Goal: Register for event/course

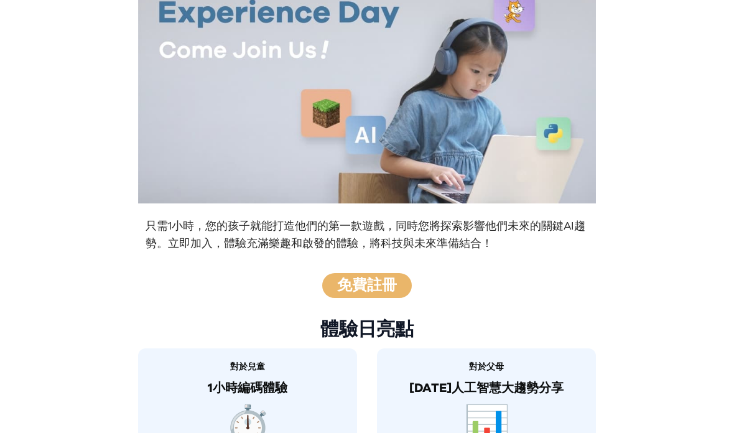
scroll to position [99, 0]
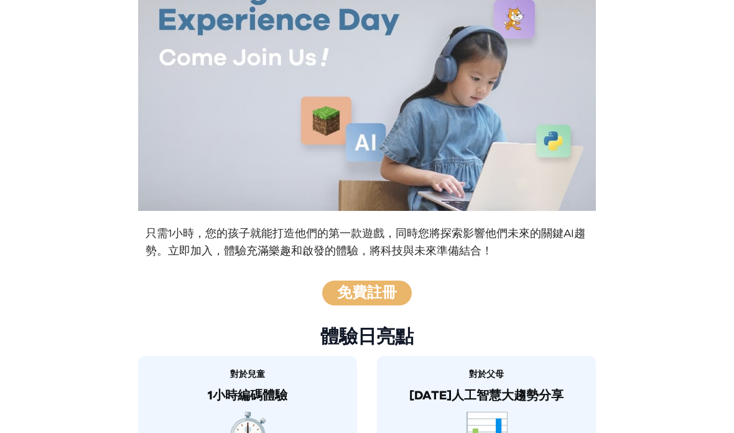
click at [395, 295] on font "免費註冊" at bounding box center [367, 293] width 60 height 15
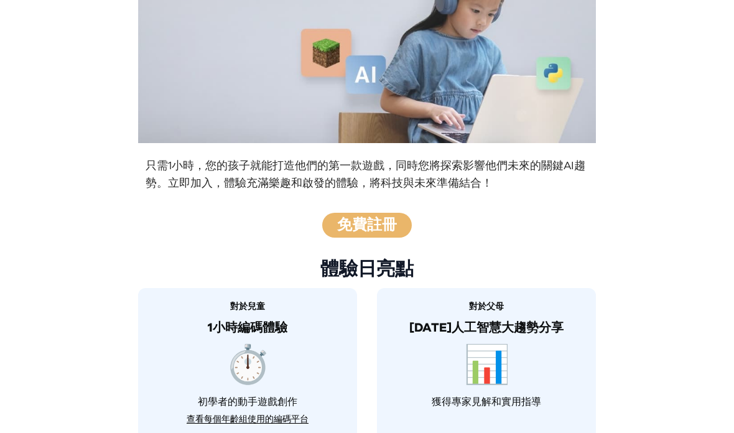
click at [376, 230] on font "免費註冊" at bounding box center [367, 225] width 60 height 15
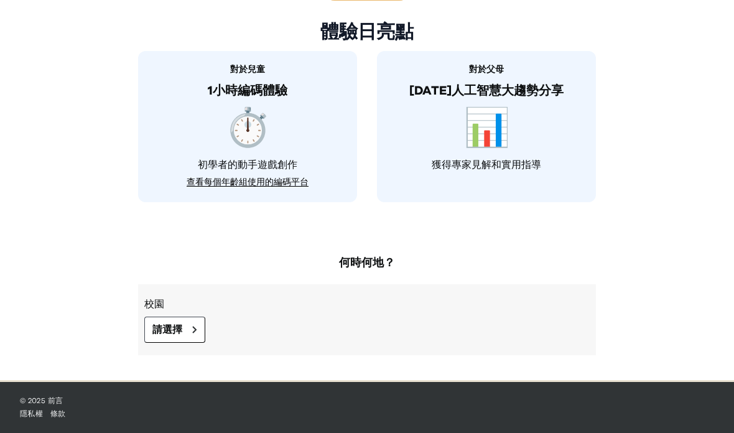
click at [177, 327] on font "請選擇" at bounding box center [167, 330] width 30 height 10
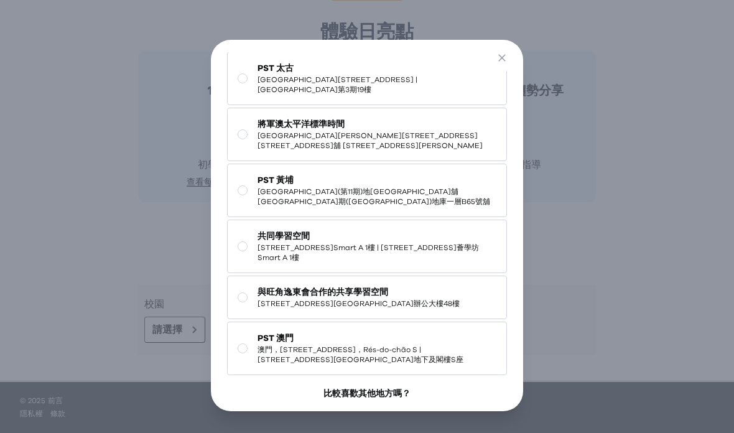
scroll to position [190, 0]
click at [513, 53] on button "關閉" at bounding box center [502, 60] width 23 height 21
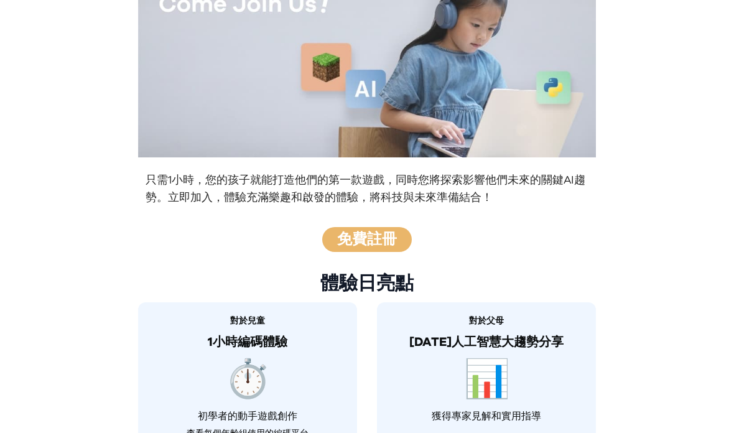
scroll to position [140, 0]
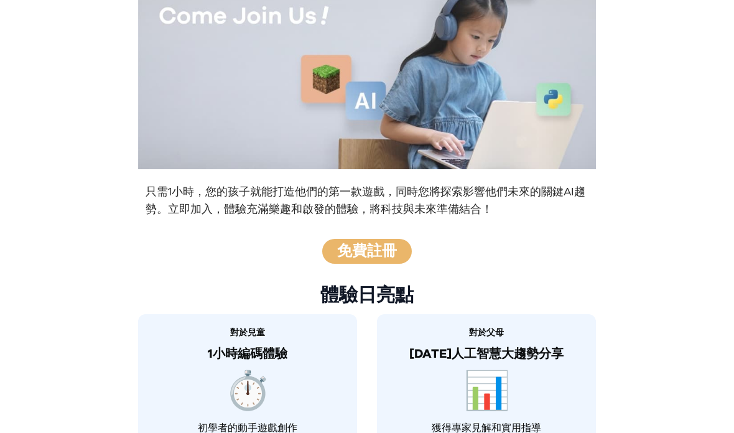
click at [556, 40] on img at bounding box center [367, 41] width 458 height 258
click at [562, 40] on img at bounding box center [367, 41] width 458 height 258
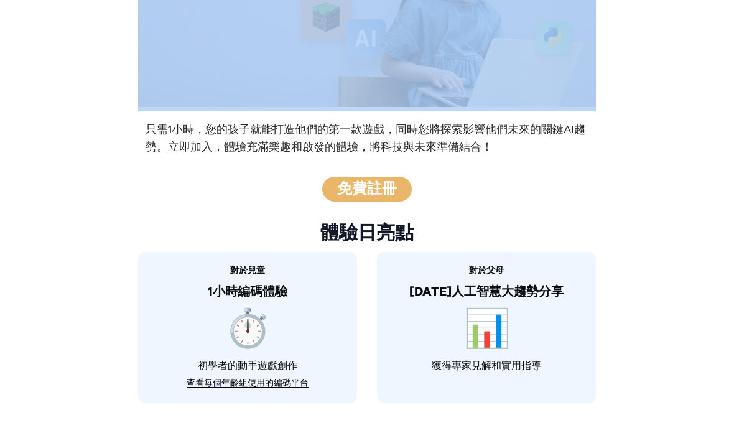
scroll to position [203, 0]
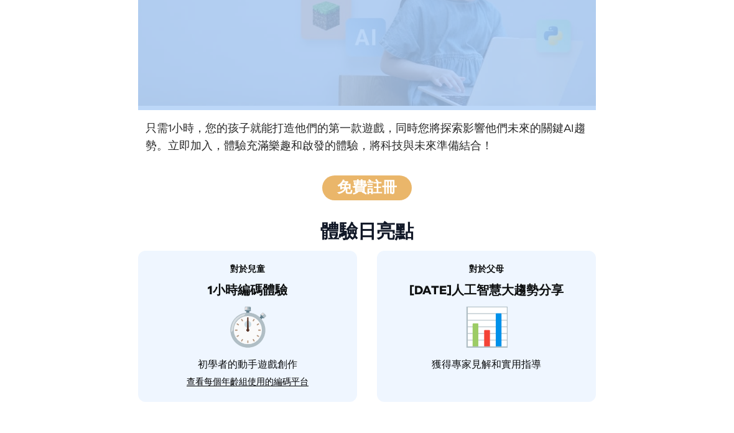
click at [212, 378] on font "查看每個年齡組使用的編碼平台" at bounding box center [248, 382] width 122 height 9
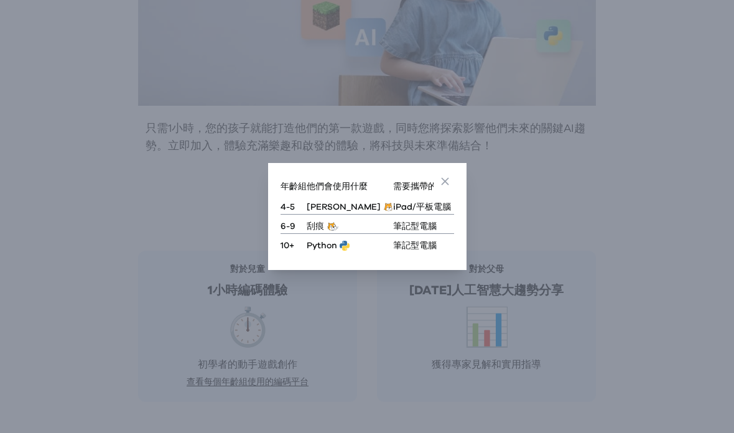
click at [307, 233] on p "6-9" at bounding box center [294, 224] width 26 height 19
click at [294, 250] on font "10+" at bounding box center [288, 245] width 14 height 9
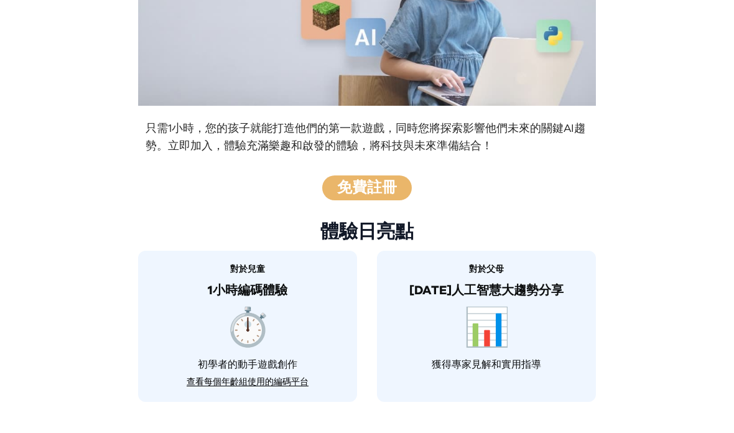
click at [444, 188] on div "回去 關閉 年齡組 他們會使用什麼 需要攜帶的物品 4-5 Scratch JR iPad/平板電腦 6-9 刮痕 筆記型電腦 10+ Python 筆記型電腦" at bounding box center [367, 216] width 734 height 433
click at [503, 260] on div "對於父母 [DATE]人工智慧大趨勢分享 📊 獲得專家見解和實用指導" at bounding box center [486, 326] width 219 height 151
click at [525, 281] on div "對於父母 [DATE]人工智慧大趨勢分享 📊 獲得專家見解和實用指導" at bounding box center [486, 326] width 219 height 151
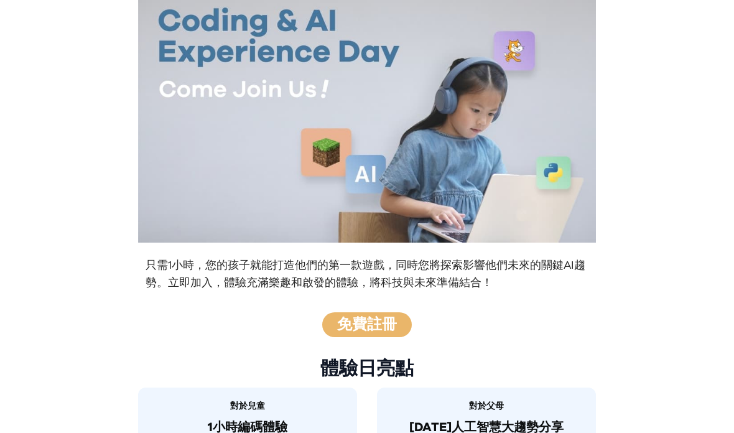
scroll to position [0, 0]
